Goal: Task Accomplishment & Management: Manage account settings

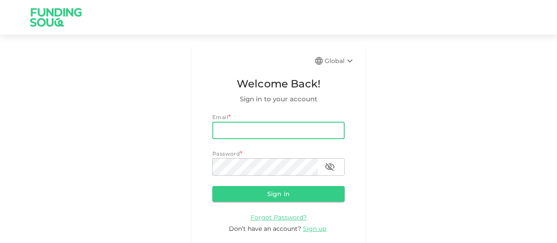
click at [231, 124] on input "email" at bounding box center [278, 130] width 132 height 17
type input "Daoudi$3891"
click at [212, 186] on button "Sign in" at bounding box center [278, 194] width 132 height 16
click at [223, 130] on input "email" at bounding box center [278, 130] width 132 height 17
type input "[EMAIL_ADDRESS][DOMAIN_NAME]"
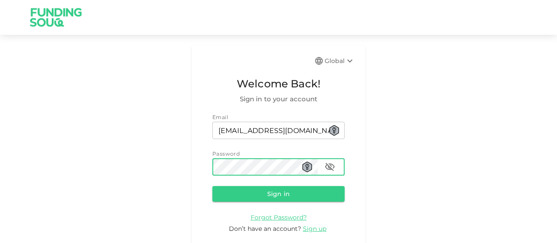
click at [212, 186] on button "Sign in" at bounding box center [278, 194] width 132 height 16
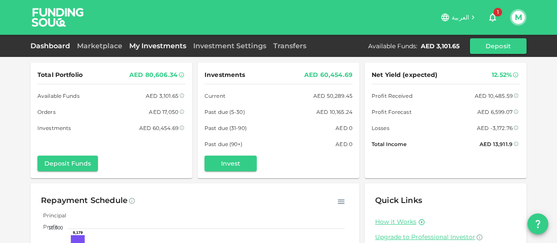
click at [158, 45] on link "My Investments" at bounding box center [158, 46] width 64 height 8
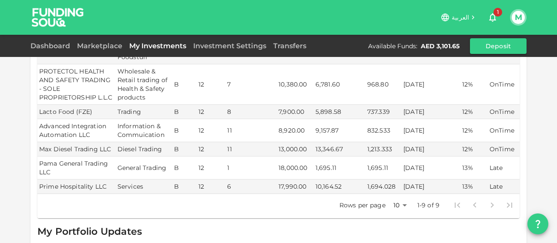
scroll to position [341, 0]
